Goal: Information Seeking & Learning: Learn about a topic

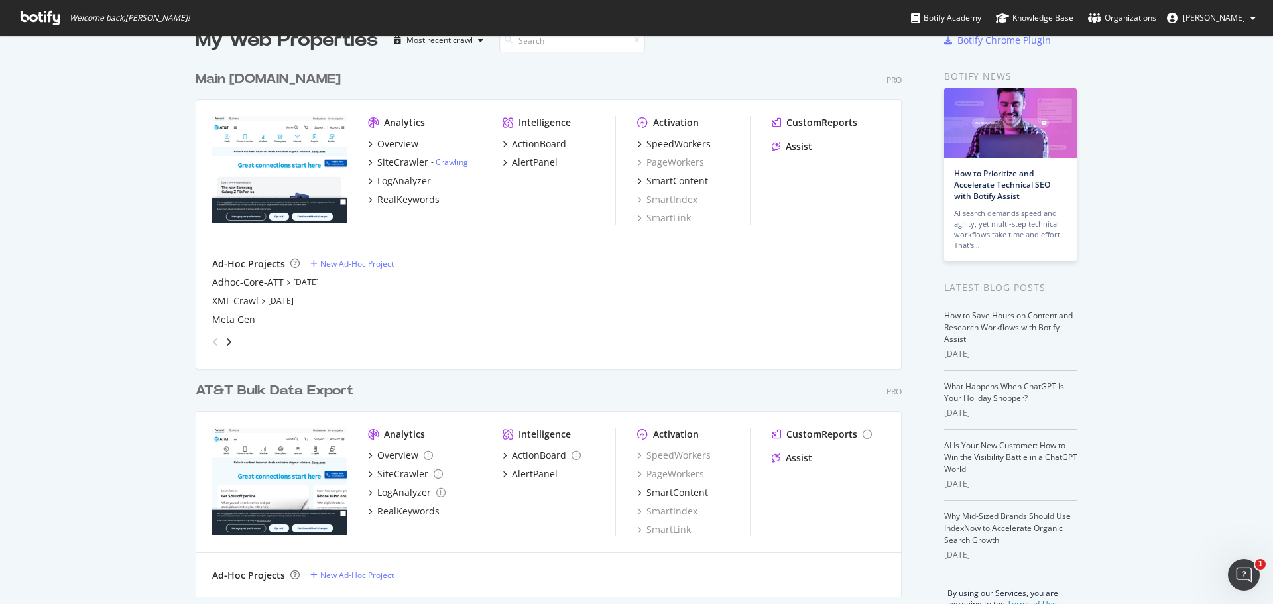
scroll to position [56, 0]
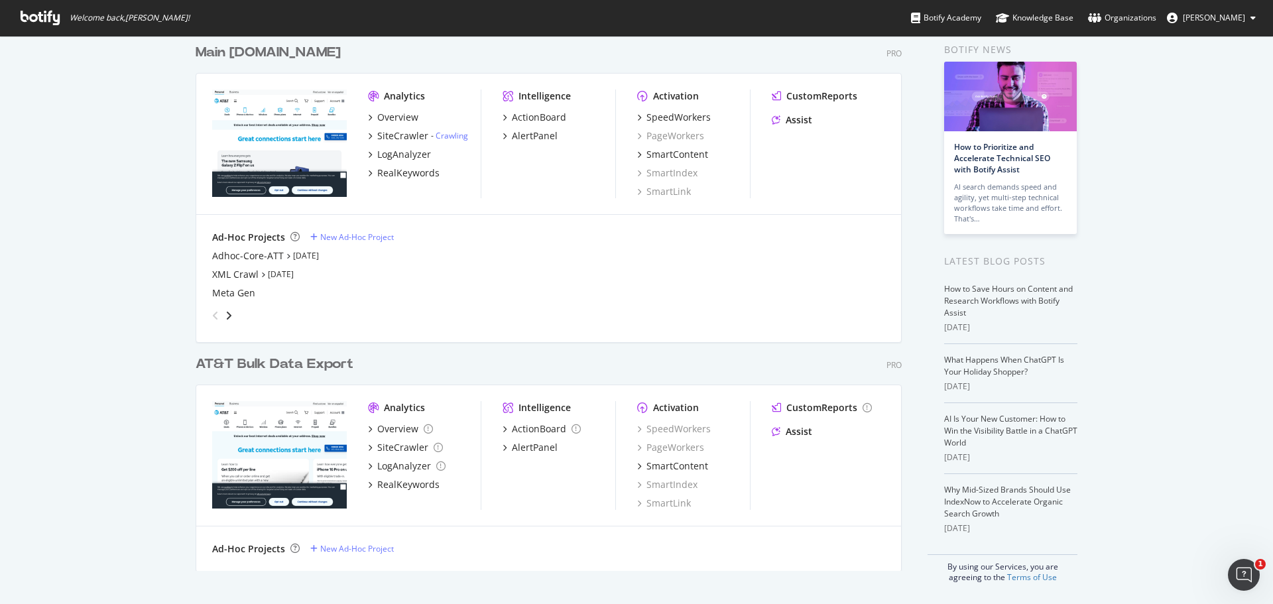
click at [1169, 280] on div "My Web Properties Most recent crawl Main [DOMAIN_NAME] Pro Analytics Overview S…" at bounding box center [636, 291] width 1273 height 624
click at [679, 117] on div "SpeedWorkers" at bounding box center [678, 117] width 64 height 13
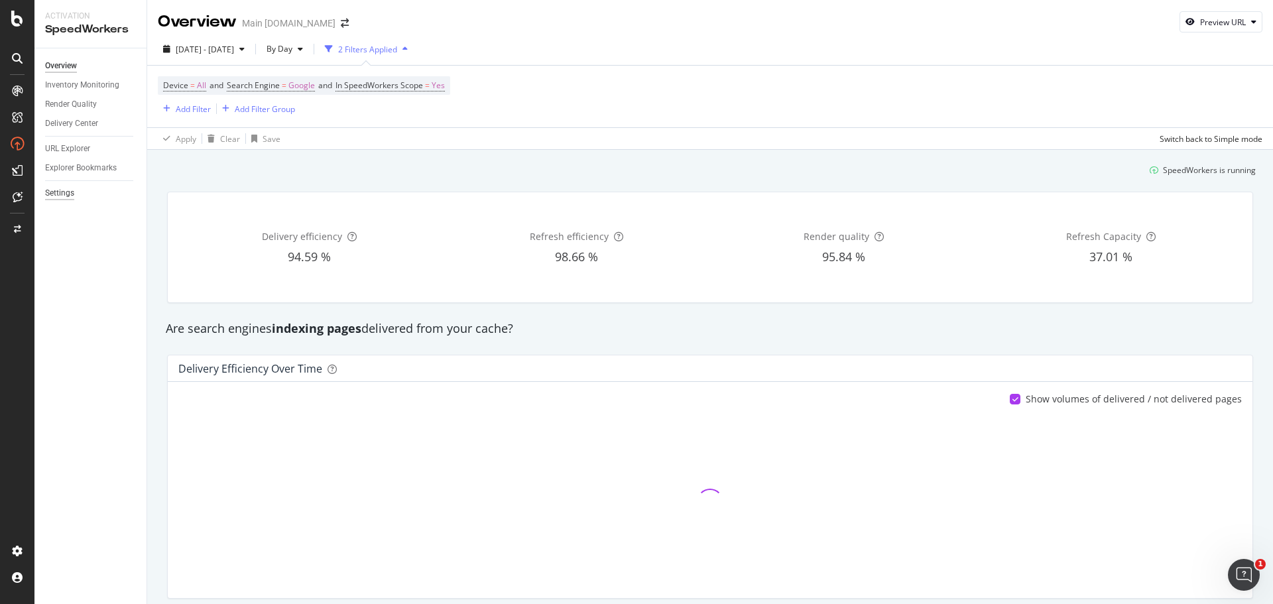
click at [64, 195] on div "Settings" at bounding box center [59, 193] width 29 height 14
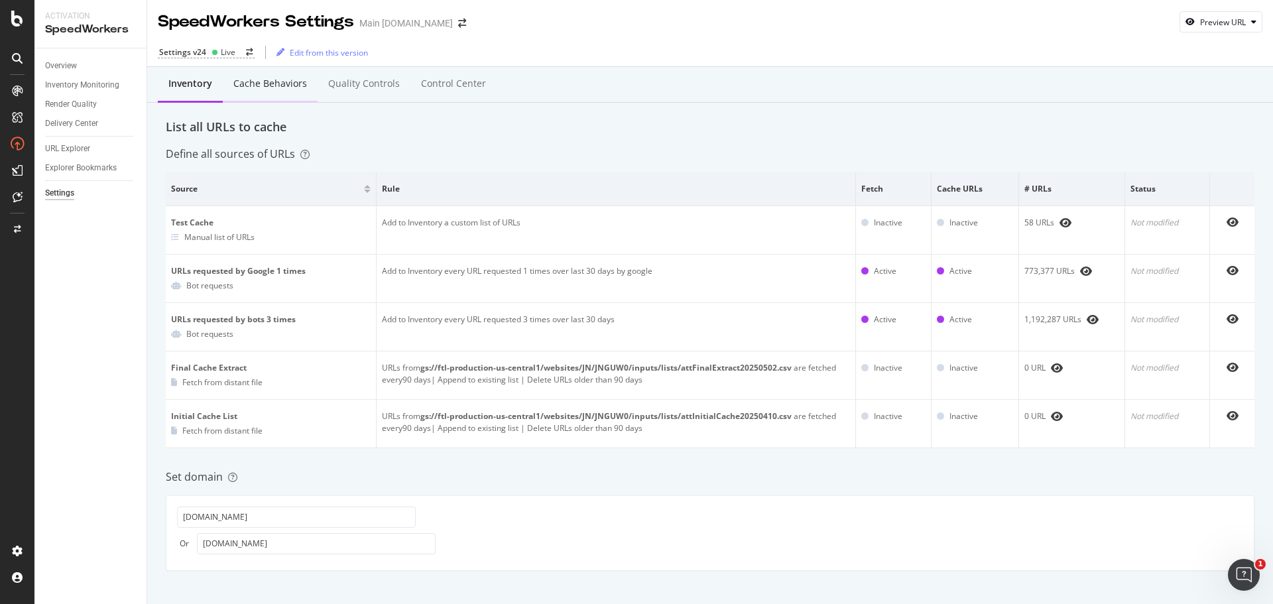
click at [274, 88] on div "Cache behaviors" at bounding box center [270, 83] width 74 height 13
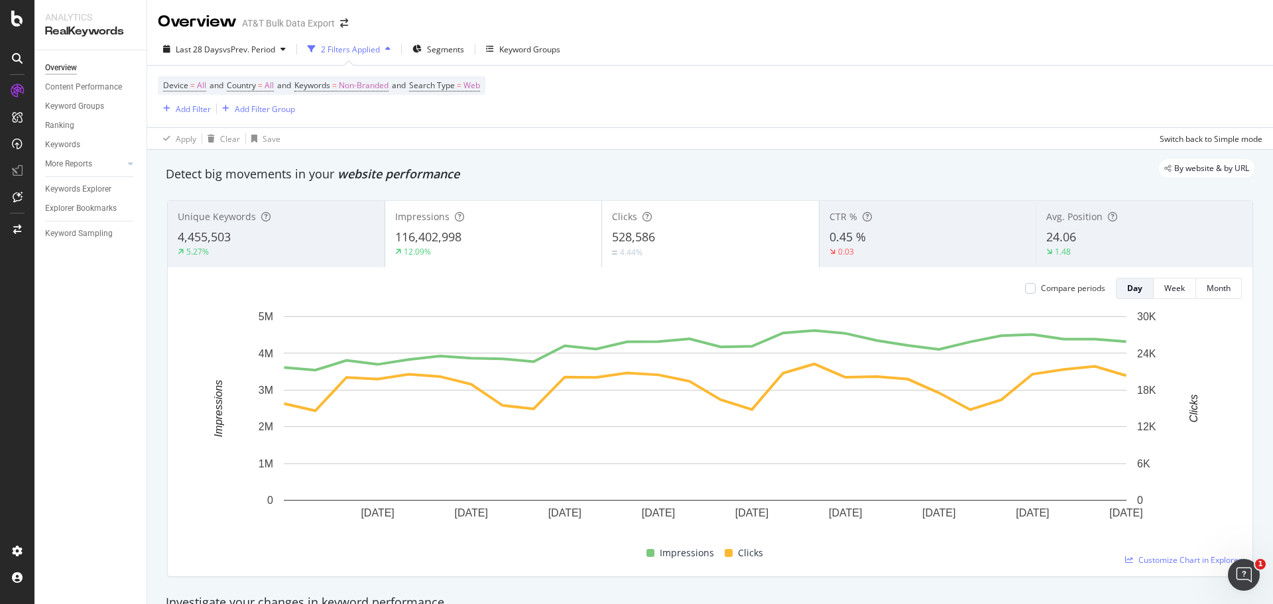
click at [947, 73] on div "Device = All and Country = All and Keywords = Non-Branded and Search Type = Web…" at bounding box center [710, 97] width 1104 height 62
